Goal: Complete application form

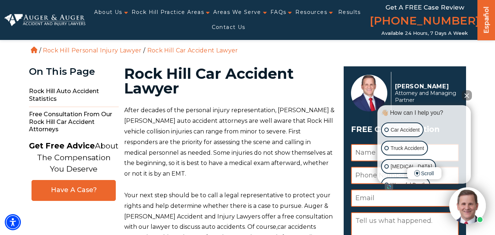
scroll to position [37, 0]
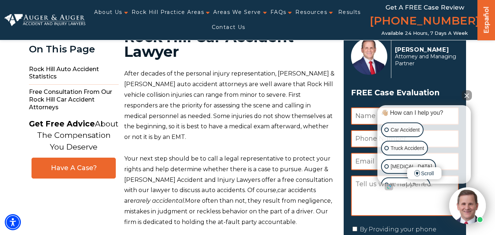
click at [470, 95] on button "Close Intaker Chat Widget" at bounding box center [467, 95] width 10 height 10
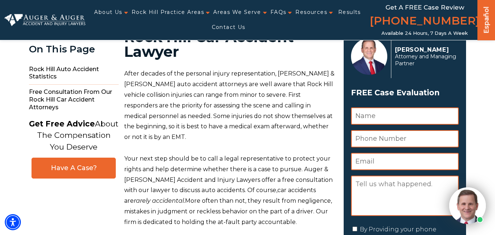
click at [401, 115] on input "Name *" at bounding box center [405, 115] width 108 height 17
type input "Brandon"
click at [386, 134] on input "Phone Number *" at bounding box center [405, 138] width 108 height 17
type input "8034877948"
click at [375, 161] on input "Email *" at bounding box center [405, 161] width 108 height 17
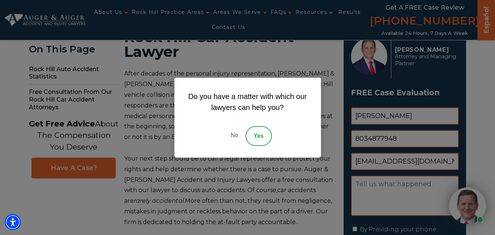
type input "elite_bombs@yahoo.com"
click at [375, 195] on div "Do you have a matter with which our lawyers can help you? No Yes" at bounding box center [247, 117] width 495 height 235
click at [234, 134] on link "No" at bounding box center [234, 136] width 22 height 20
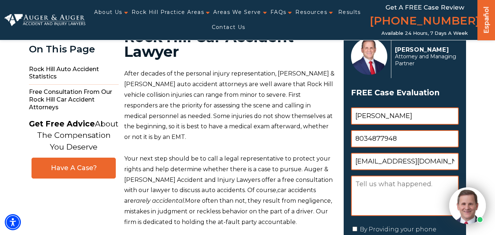
click at [379, 192] on textarea "Message" at bounding box center [405, 195] width 108 height 40
paste textarea "Hello, My name is Brandon Heatley. I was in a car accident on September 3, 2025…"
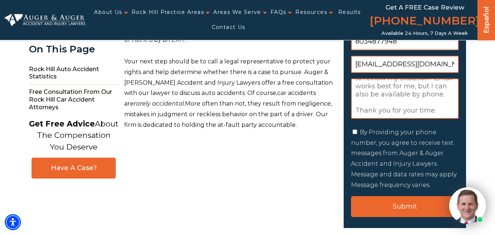
scroll to position [147, 0]
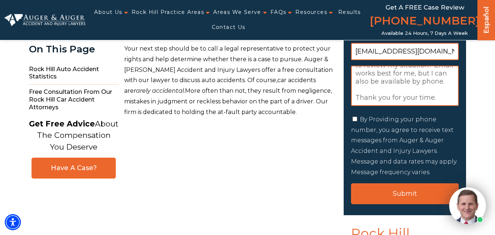
type textarea "Hello, My name is Brandon Heatley. I was in a car accident on September 3, 2025…"
click at [353, 121] on input "By Providing your phone number, you agree to receive text messages from Auger &…" at bounding box center [354, 118] width 5 height 5
checkbox input "true"
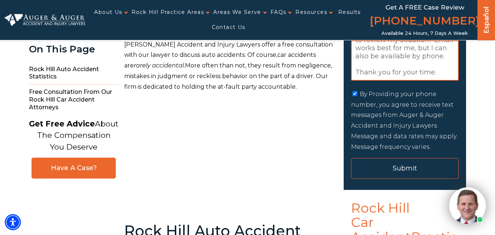
scroll to position [183, 0]
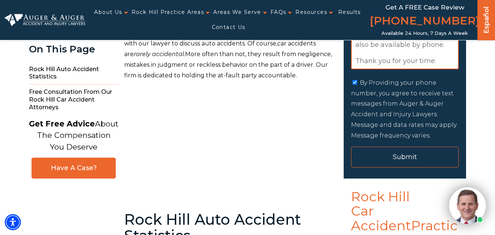
click at [411, 154] on input "Submit" at bounding box center [405, 157] width 108 height 21
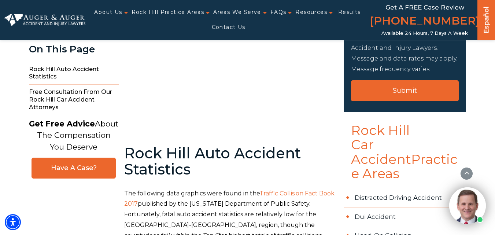
scroll to position [256, 0]
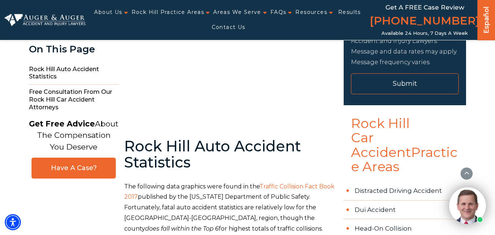
click at [407, 87] on input "Submit" at bounding box center [405, 83] width 108 height 21
